Goal: Task Accomplishment & Management: Complete application form

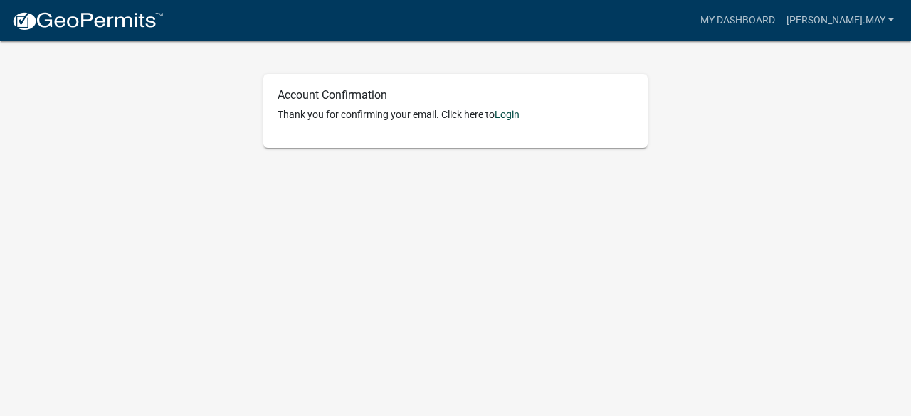
click at [510, 119] on link "Login" at bounding box center [507, 114] width 25 height 11
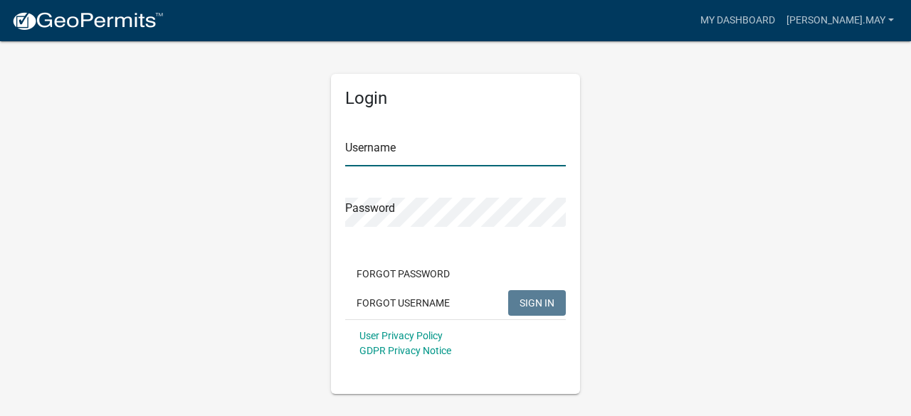
click at [386, 150] on input "Username" at bounding box center [455, 151] width 221 height 29
type input "[PERSON_NAME].may"
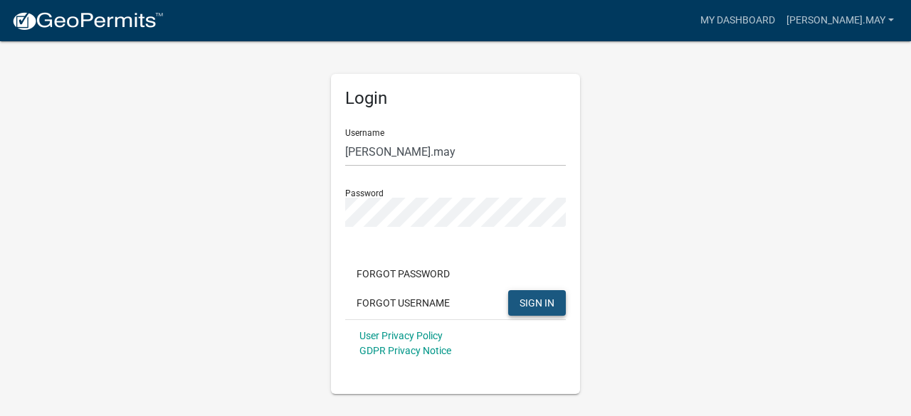
click at [527, 310] on button "SIGN IN" at bounding box center [537, 303] width 58 height 26
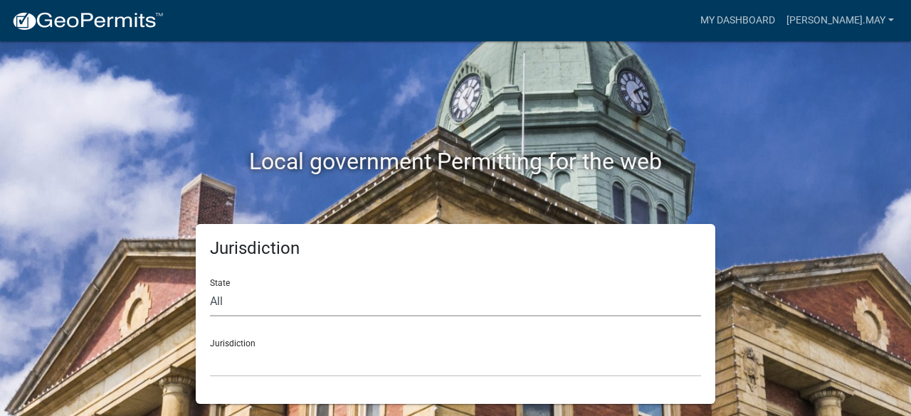
click at [225, 291] on select "All [US_STATE] [US_STATE] [US_STATE] [US_STATE] [US_STATE] [US_STATE] [US_STATE…" at bounding box center [455, 301] width 491 height 29
select select "[US_STATE]"
click at [210, 287] on select "All [US_STATE] [US_STATE] [US_STATE] [US_STATE] [US_STATE] [US_STATE] [US_STATE…" at bounding box center [455, 301] width 491 height 29
click at [240, 348] on select "[GEOGRAPHIC_DATA], [US_STATE][PERSON_NAME][GEOGRAPHIC_DATA], [US_STATE][PERSON_…" at bounding box center [455, 362] width 491 height 29
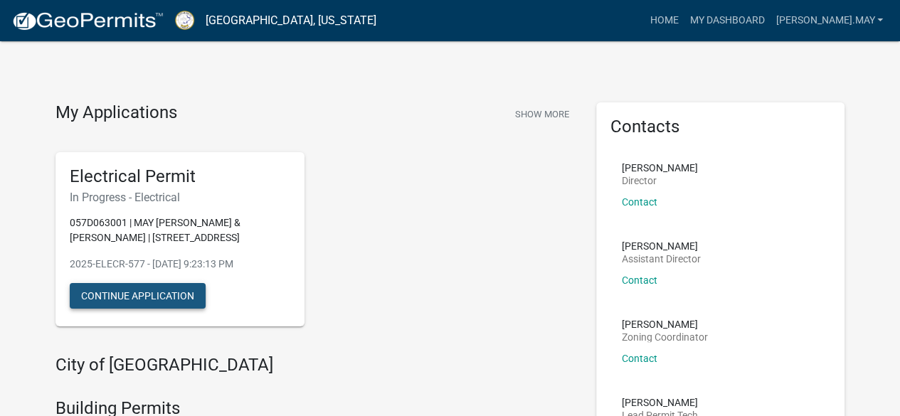
click at [189, 297] on button "Continue Application" at bounding box center [138, 296] width 136 height 26
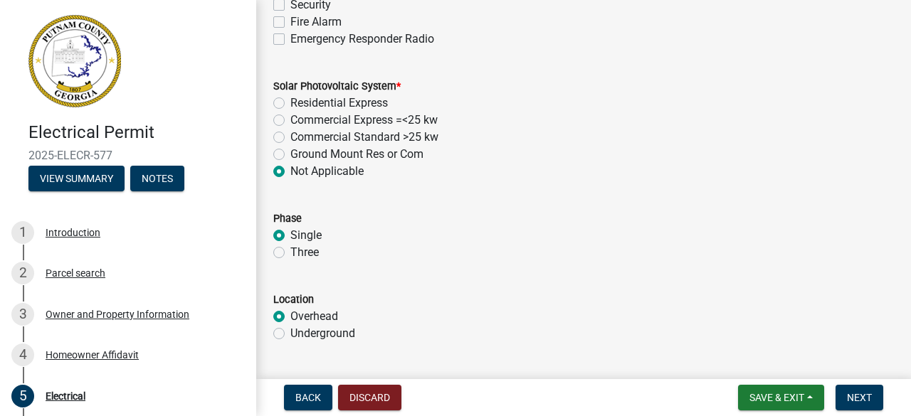
scroll to position [1079, 0]
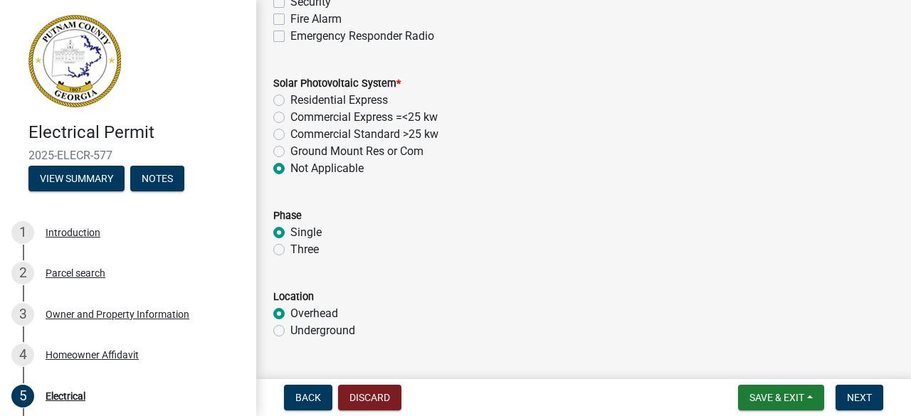
click at [508, 129] on div "Commercial Standard >25 kw" at bounding box center [583, 134] width 620 height 17
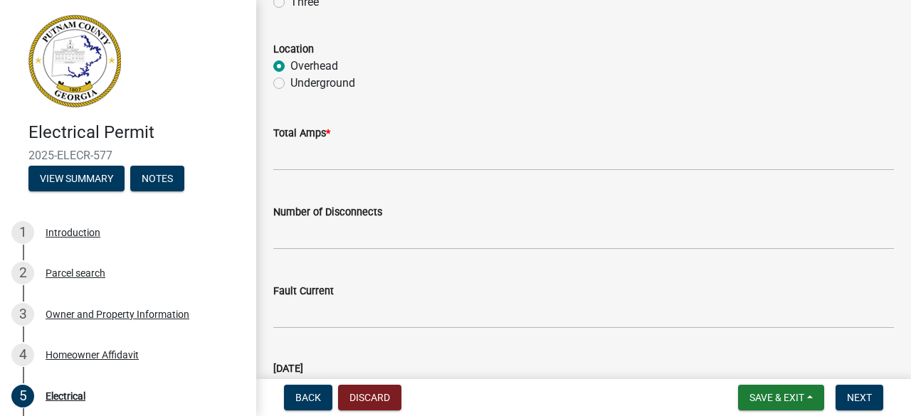
scroll to position [1322, 0]
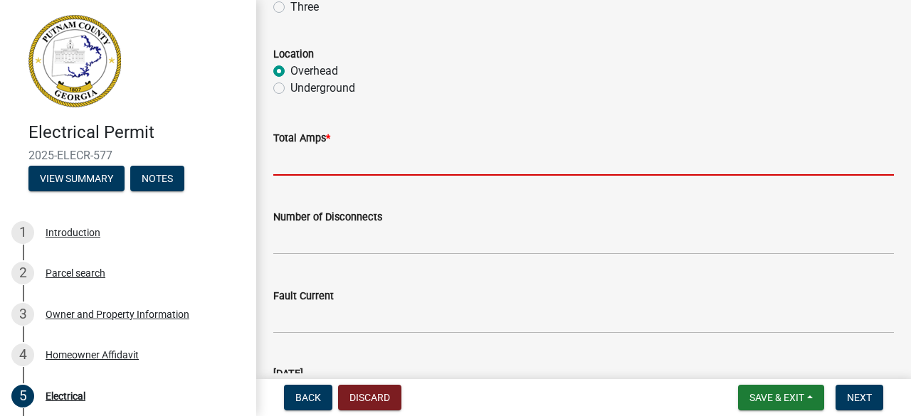
click at [316, 171] on input "text" at bounding box center [583, 161] width 620 height 29
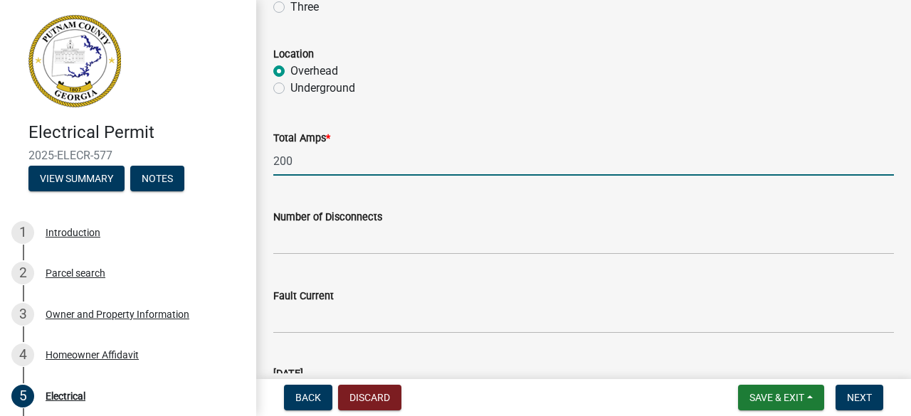
type input "200"
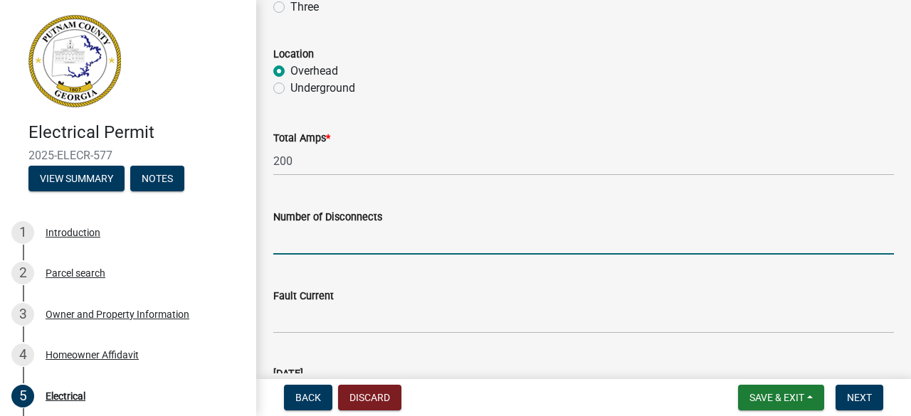
click at [279, 245] on input "text" at bounding box center [583, 240] width 620 height 29
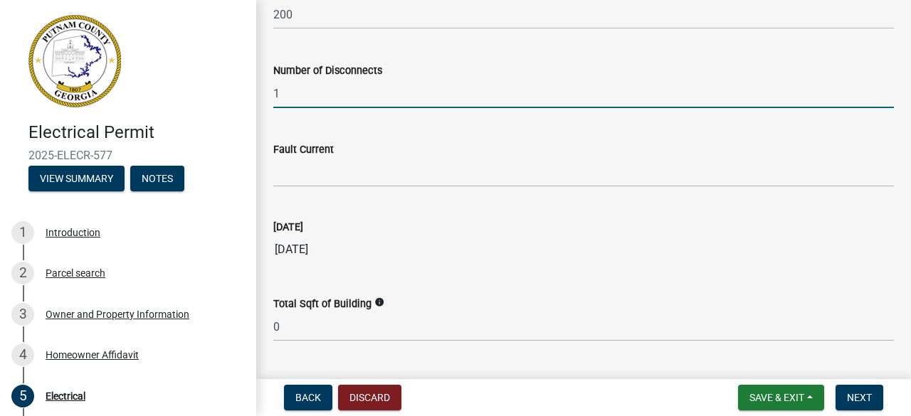
scroll to position [1469, 0]
type input "1"
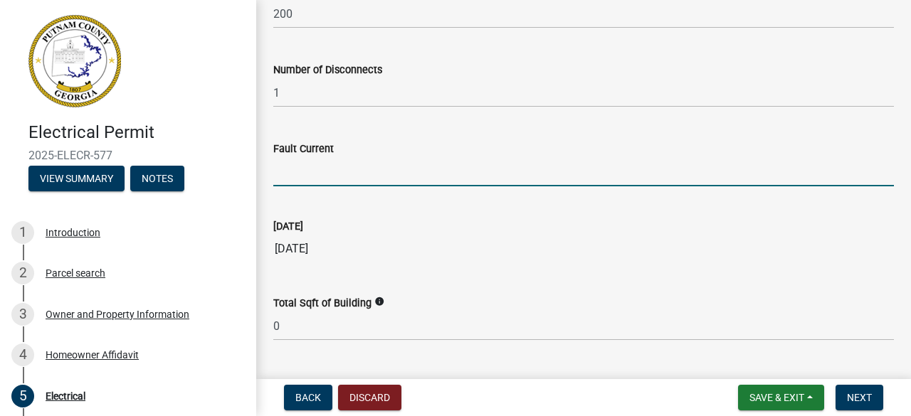
click at [294, 180] on input "Fault Current" at bounding box center [583, 171] width 620 height 29
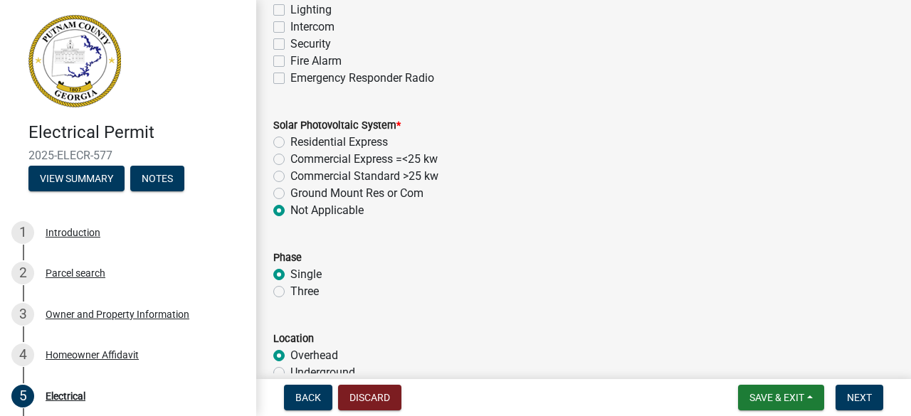
scroll to position [1585, 0]
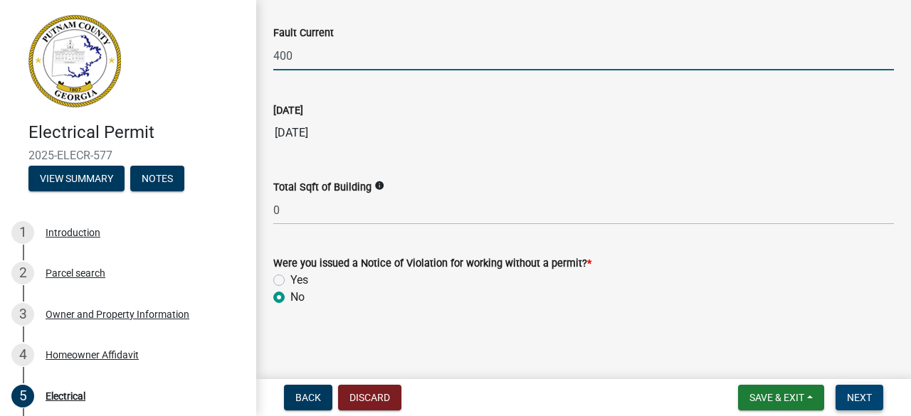
type input "400"
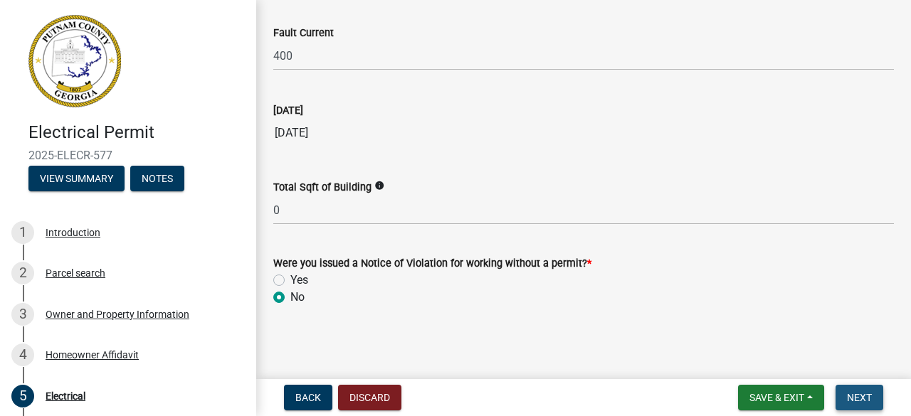
click at [869, 396] on span "Next" at bounding box center [859, 397] width 25 height 11
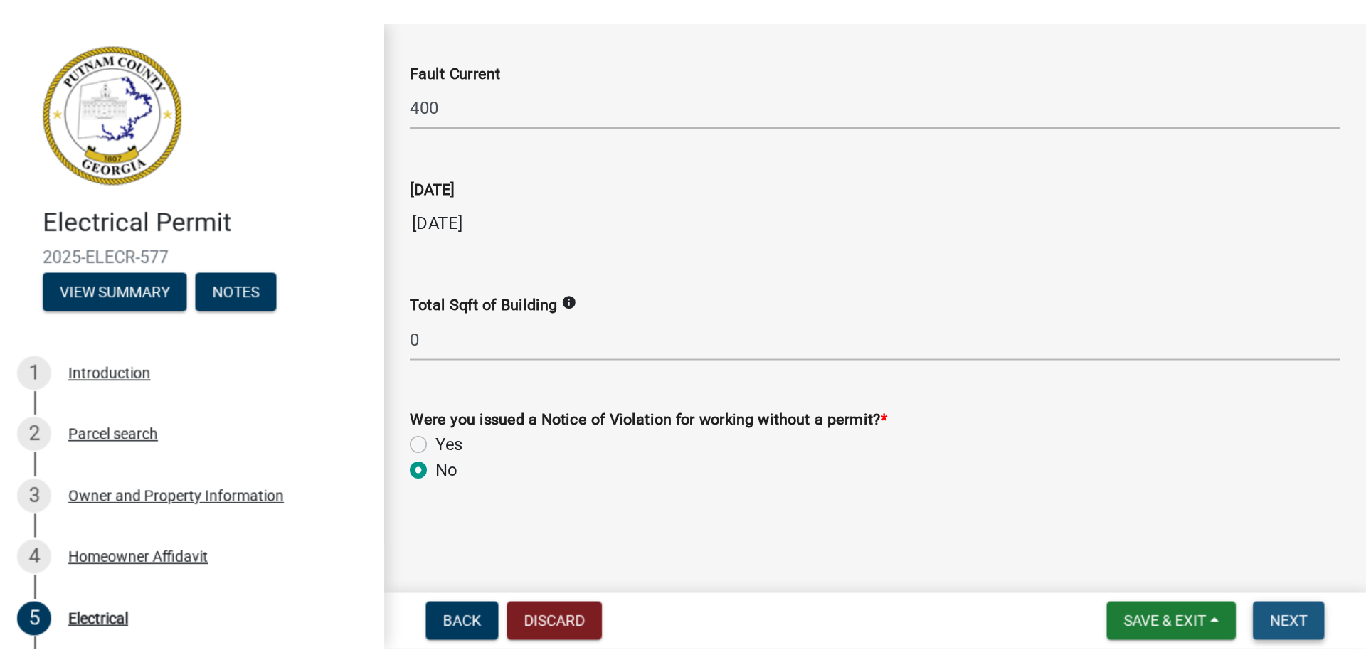
scroll to position [0, 0]
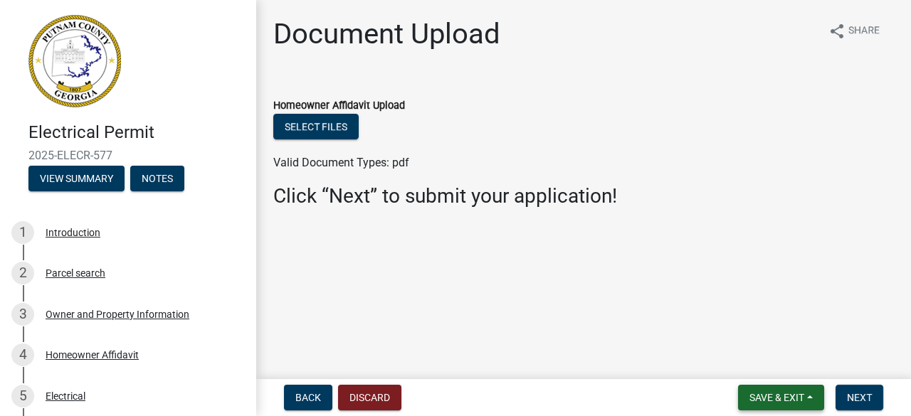
click at [767, 397] on span "Save & Exit" at bounding box center [776, 397] width 55 height 11
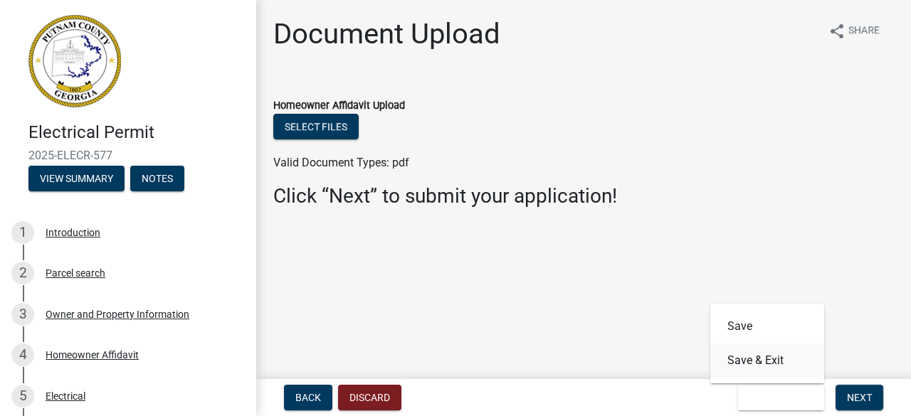
click at [751, 364] on button "Save & Exit" at bounding box center [767, 361] width 114 height 34
